Goal: Communication & Community: Answer question/provide support

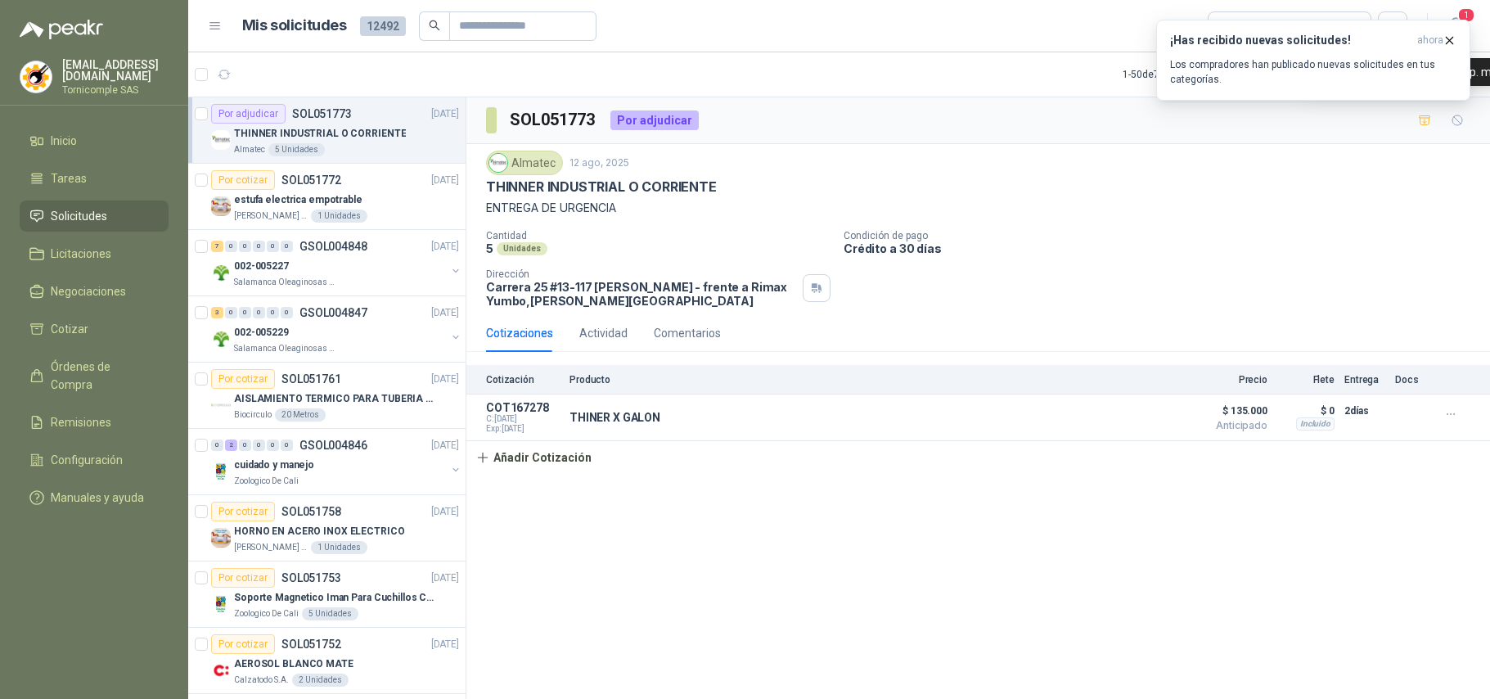
click at [1437, 38] on span "ahora" at bounding box center [1430, 41] width 26 height 14
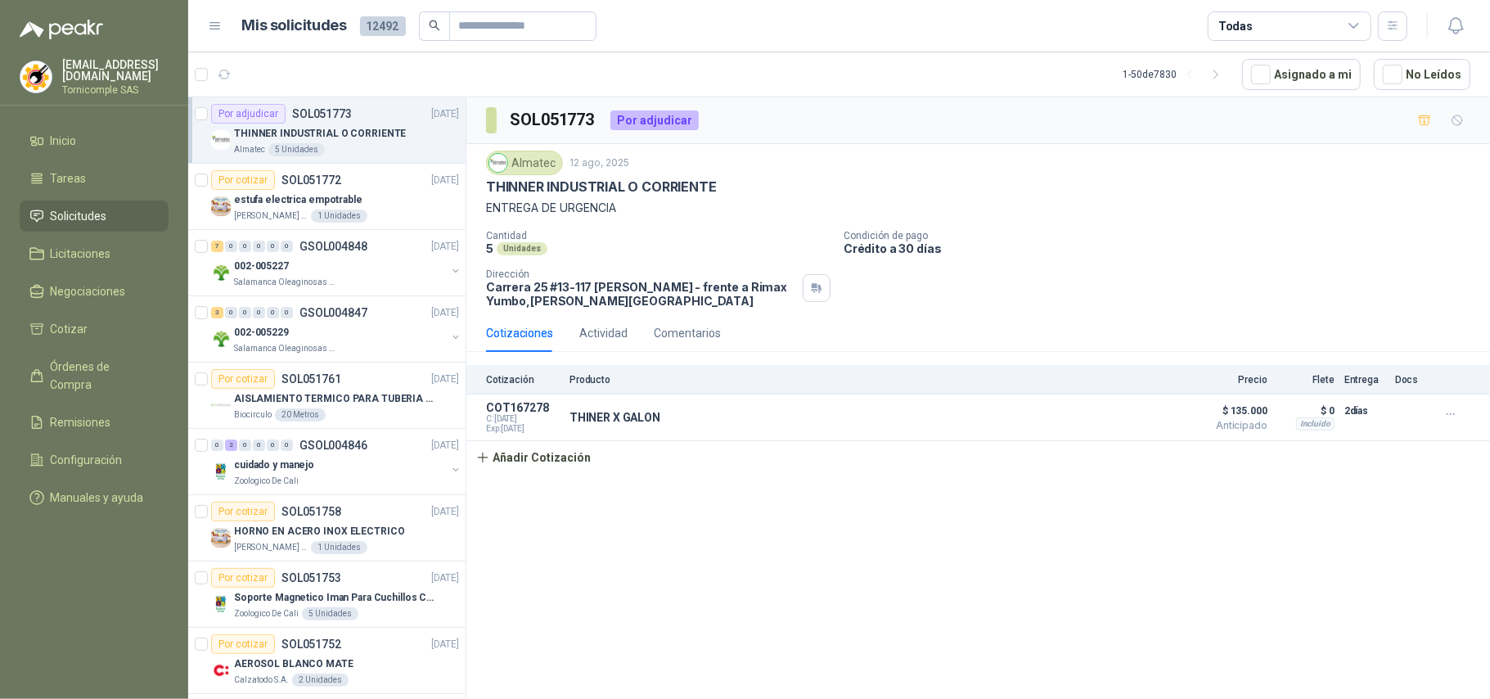
click at [1461, 44] on button "¡Has recibido nuevas solicitudes! ahora Los compradores han publicado nuevas so…" at bounding box center [1313, 60] width 314 height 81
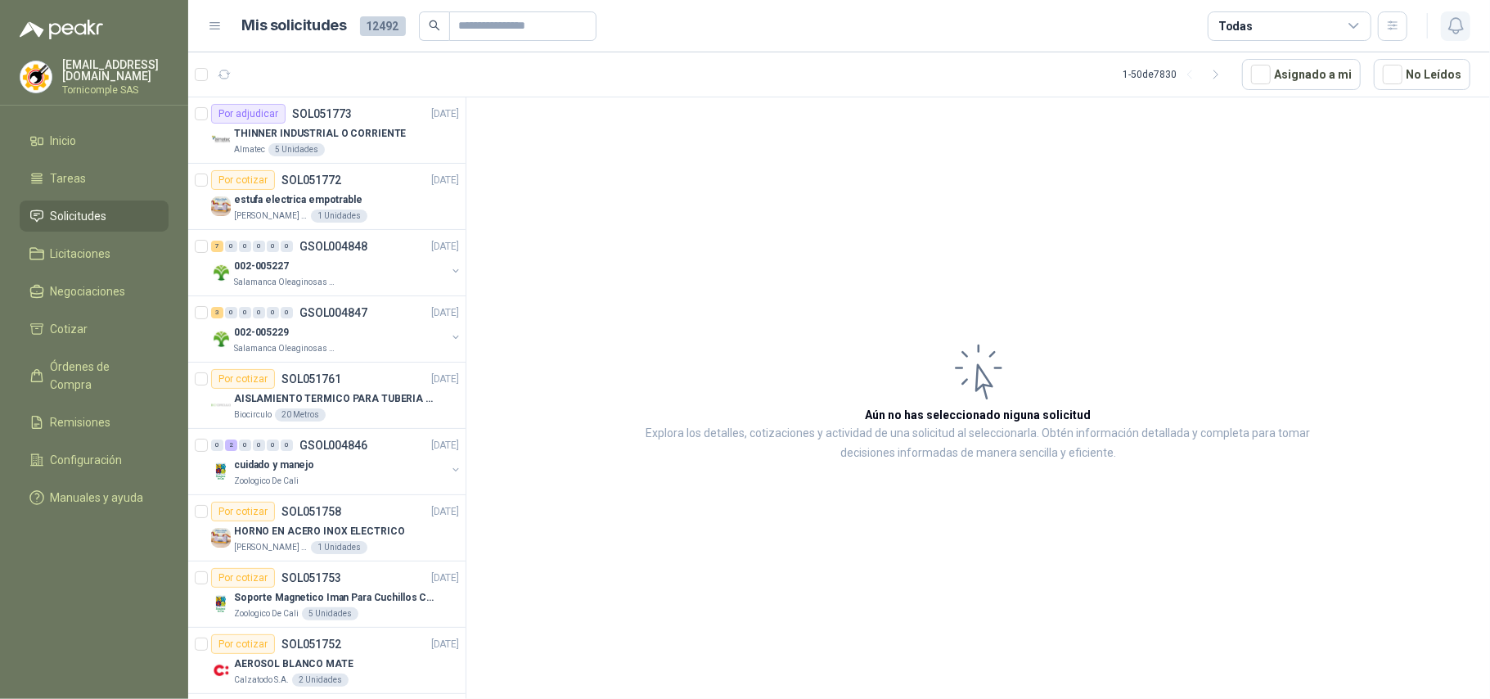
click at [1455, 25] on icon "button" at bounding box center [1456, 26] width 20 height 20
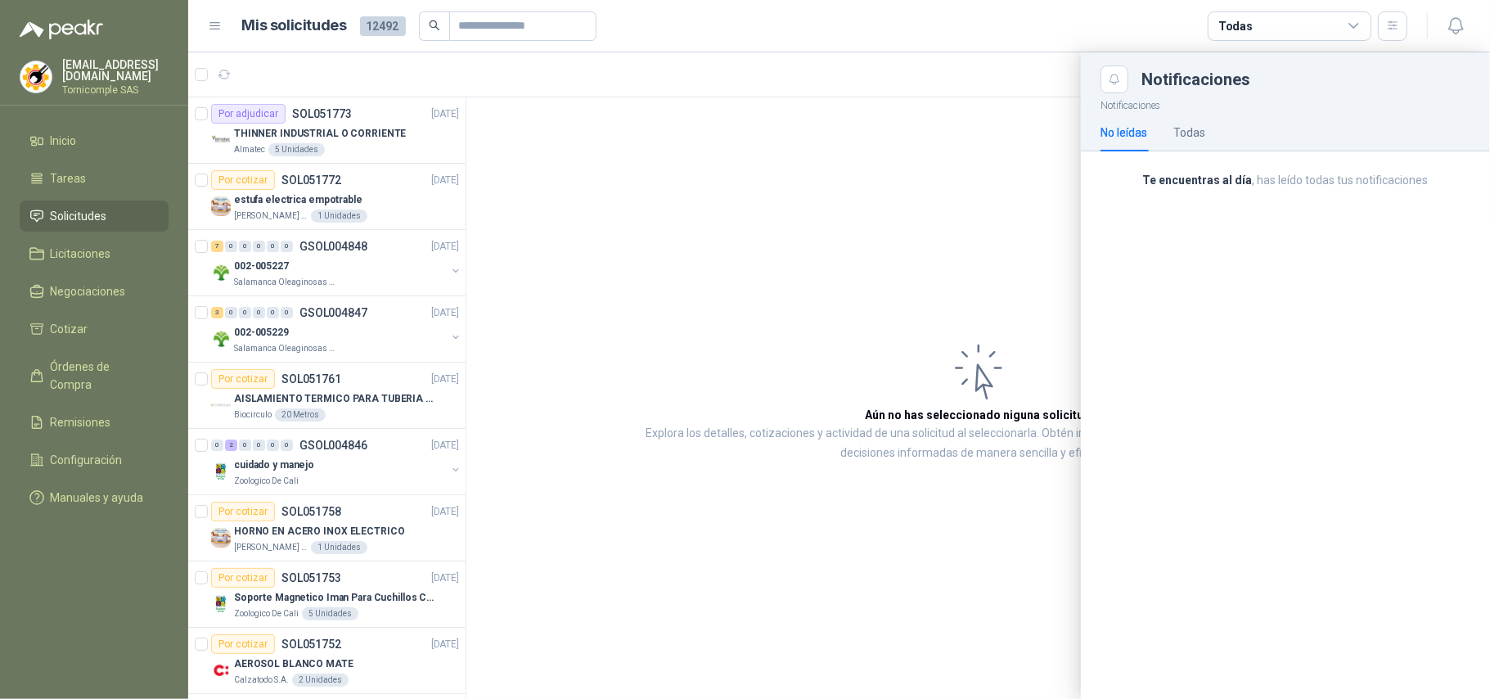
click at [1257, 227] on div "Notificaciones No leídas Todas Te encuentras al día , has leído todas tus notif…" at bounding box center [1285, 395] width 409 height 605
click at [1176, 139] on div "Todas" at bounding box center [1189, 133] width 32 height 18
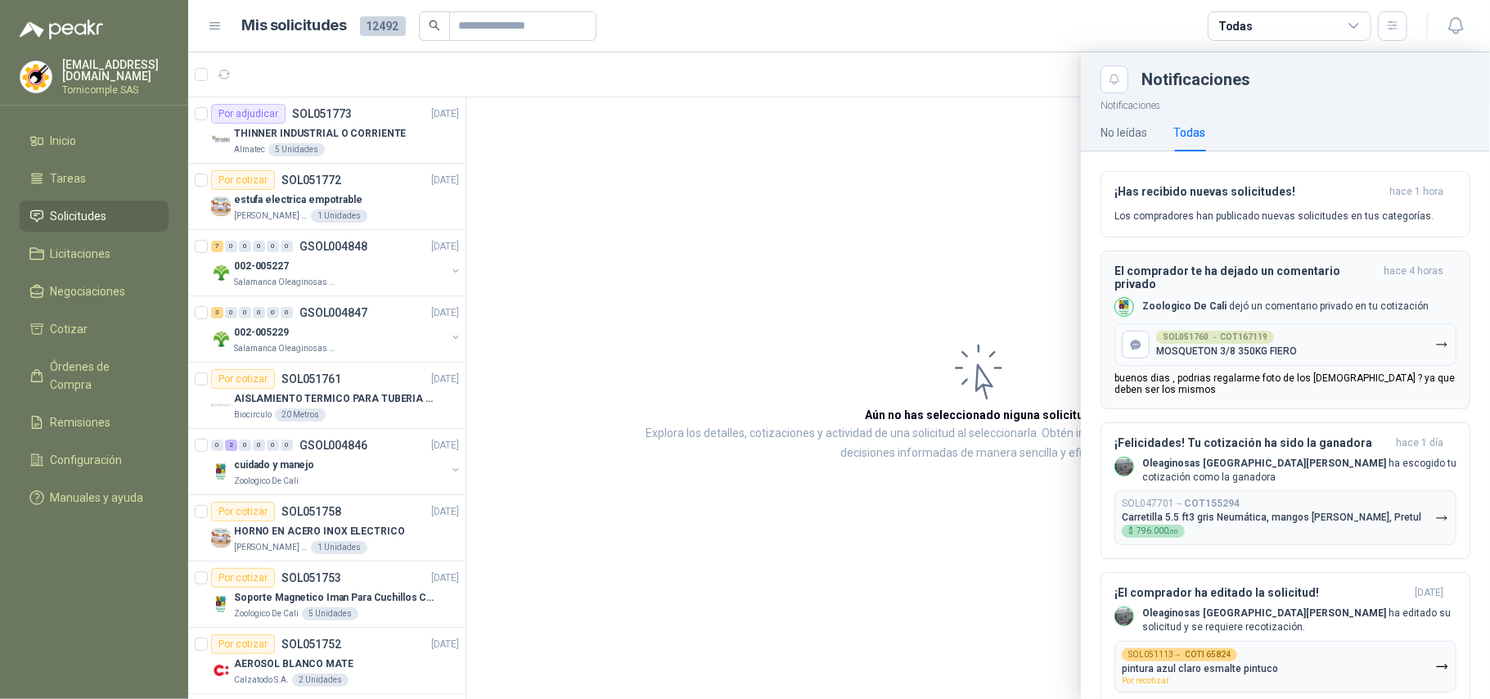
click at [1267, 372] on p "buenos dias , podrias regalarme foto de los [DEMOGRAPHIC_DATA] ? ya que deben s…" at bounding box center [1285, 383] width 342 height 23
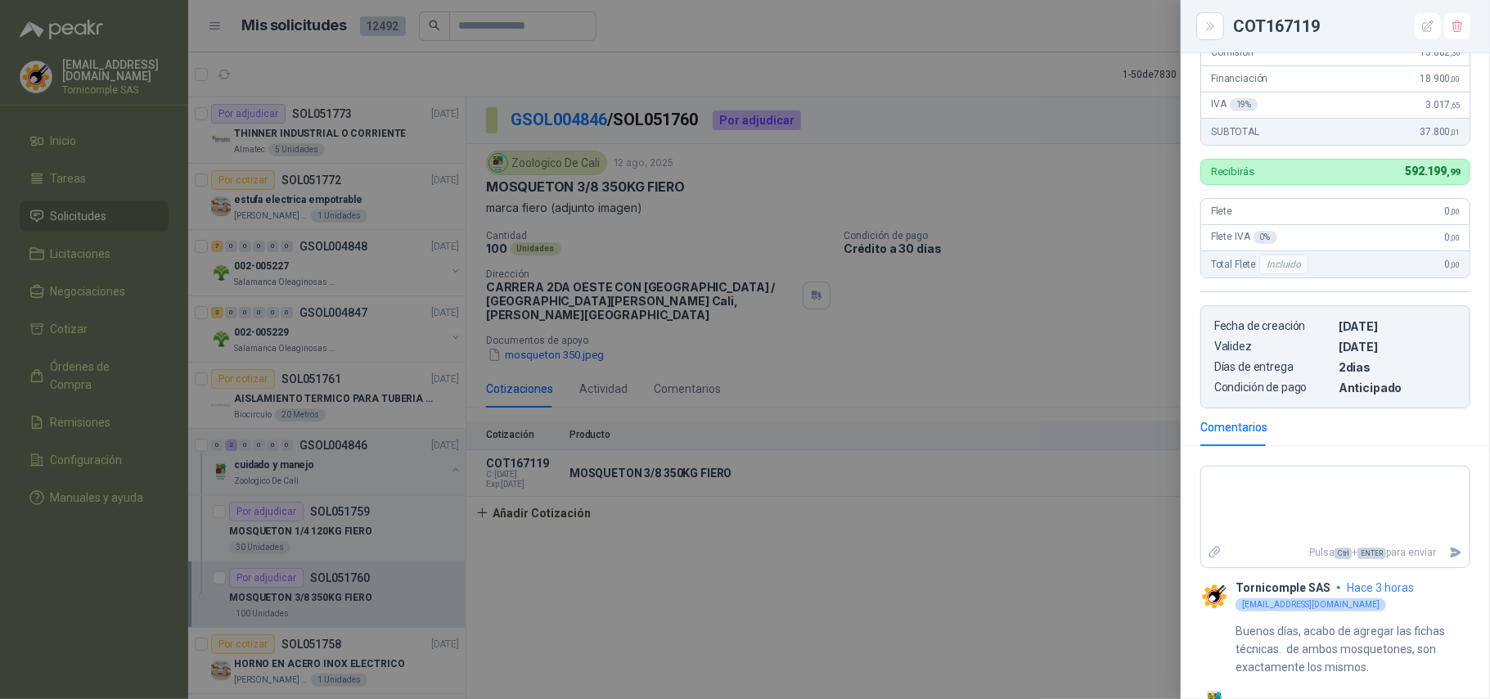
scroll to position [422, 0]
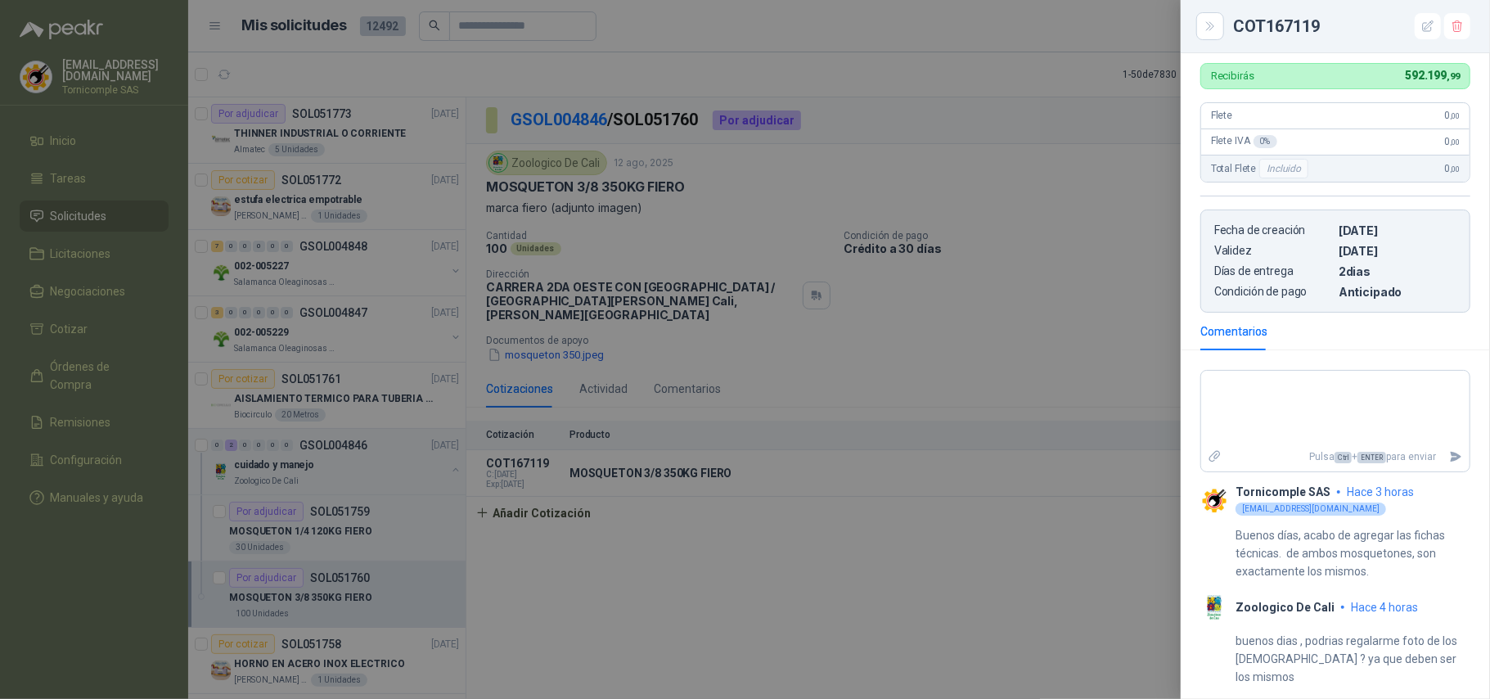
drag, startPoint x: 1239, startPoint y: 651, endPoint x: 1231, endPoint y: 646, distance: 9.3
click at [1235, 648] on div "buenos dias , podrias regalarme foto de los [DEMOGRAPHIC_DATA] ? ya que deben s…" at bounding box center [1335, 654] width 270 height 64
click at [73, 259] on div at bounding box center [745, 349] width 1490 height 699
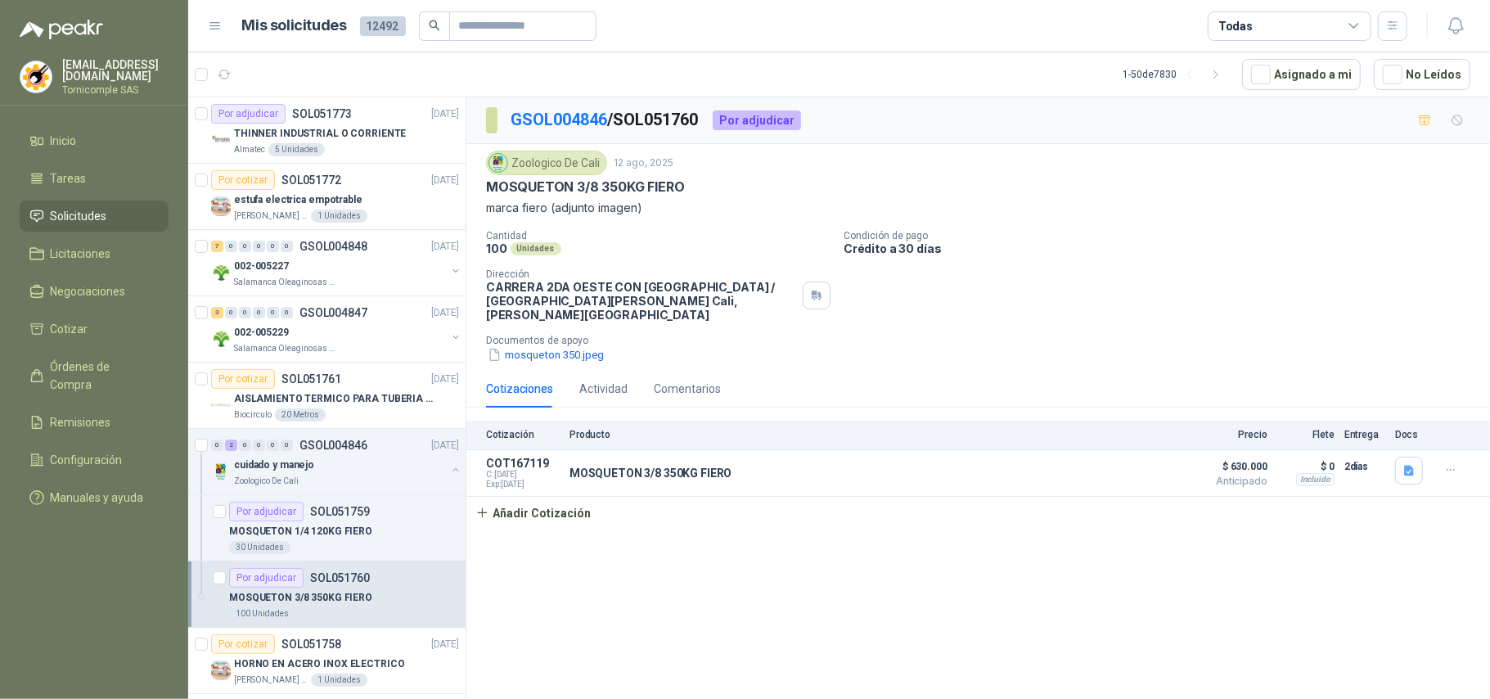
click at [79, 218] on span "Solicitudes" at bounding box center [79, 216] width 56 height 18
drag, startPoint x: 79, startPoint y: 218, endPoint x: 79, endPoint y: 147, distance: 70.4
click at [79, 214] on span "Solicitudes" at bounding box center [79, 216] width 56 height 18
click at [79, 135] on li "Inicio" at bounding box center [93, 141] width 129 height 18
